Goal: Transaction & Acquisition: Obtain resource

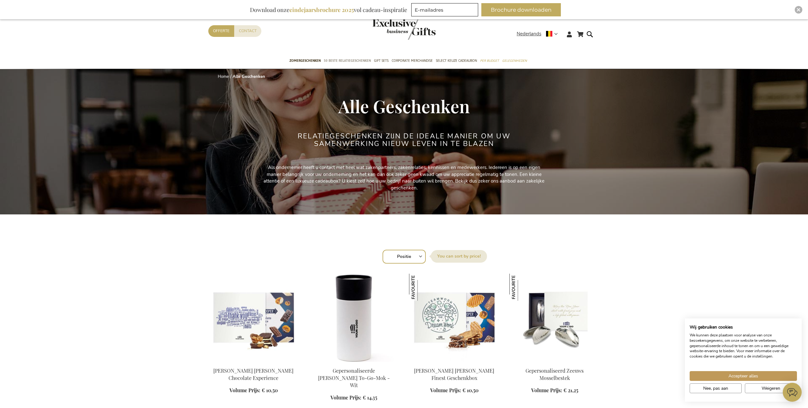
click at [357, 61] on span "50 beste relatiegeschenken" at bounding box center [347, 60] width 47 height 7
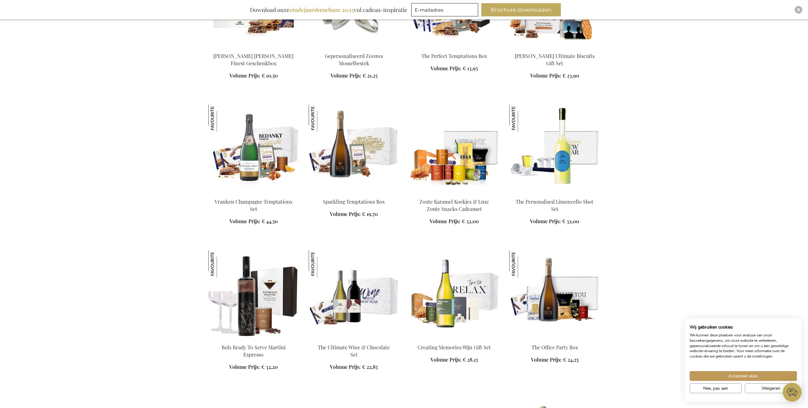
scroll to position [322, 0]
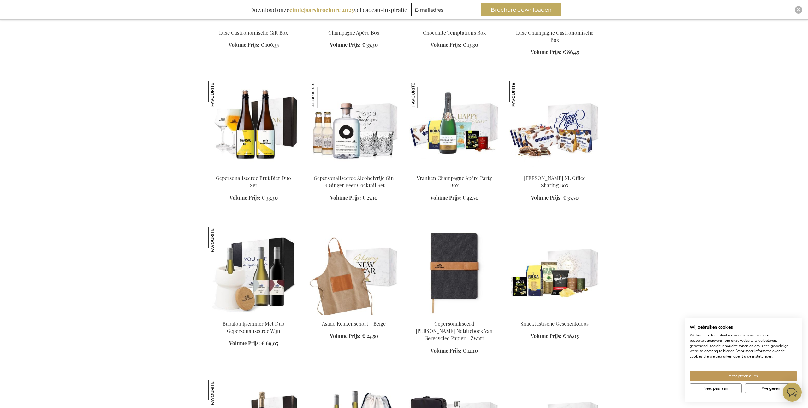
scroll to position [1068, 0]
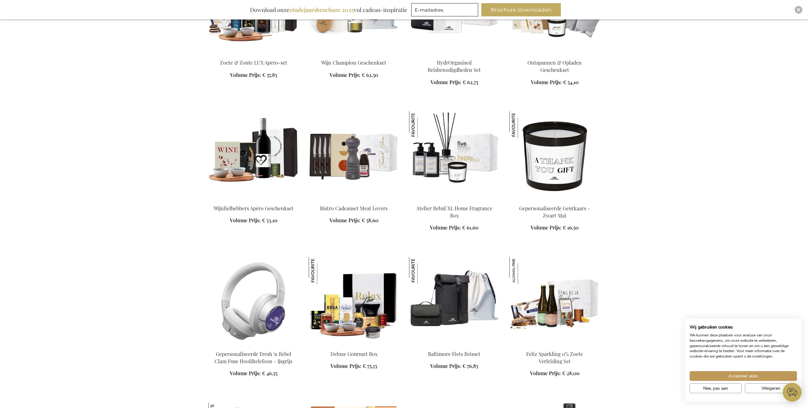
scroll to position [1475, 0]
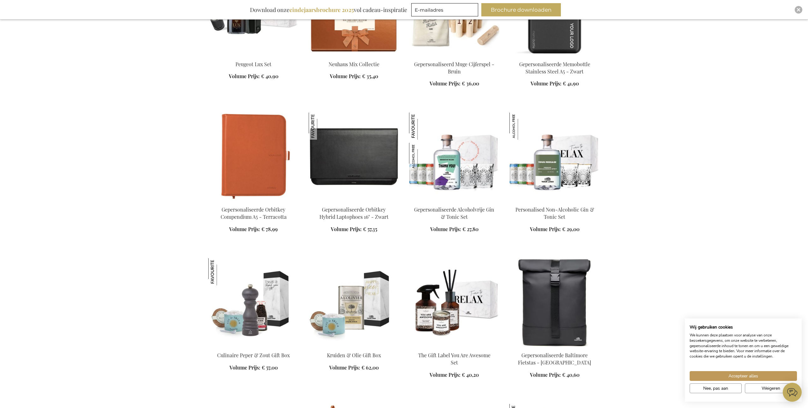
scroll to position [1914, 0]
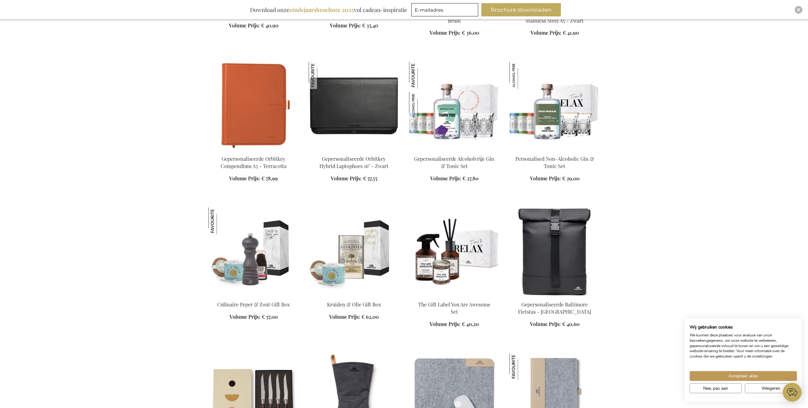
scroll to position [1962, 0]
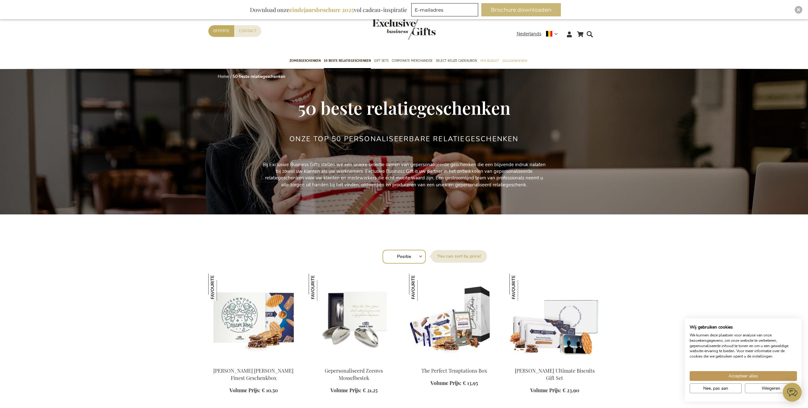
click at [520, 11] on button "Brochure downloaden" at bounding box center [521, 9] width 80 height 13
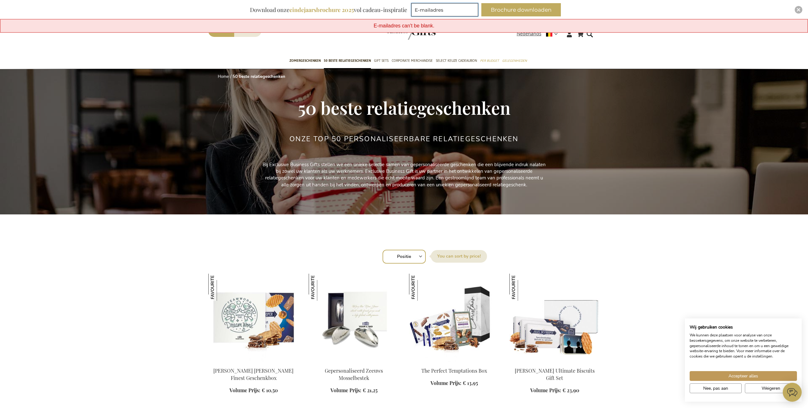
click at [435, 10] on input "E-mailadres" at bounding box center [444, 9] width 67 height 13
type input "charlottewybouw@gmail.com"
click at [528, 11] on button "Brochure downloaden" at bounding box center [521, 9] width 80 height 13
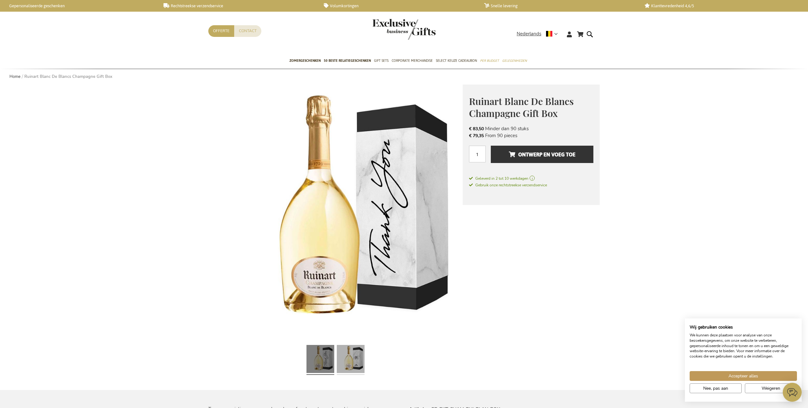
click at [355, 361] on link at bounding box center [351, 360] width 28 height 35
